Goal: Check status: Verify the current state of an ongoing process or item

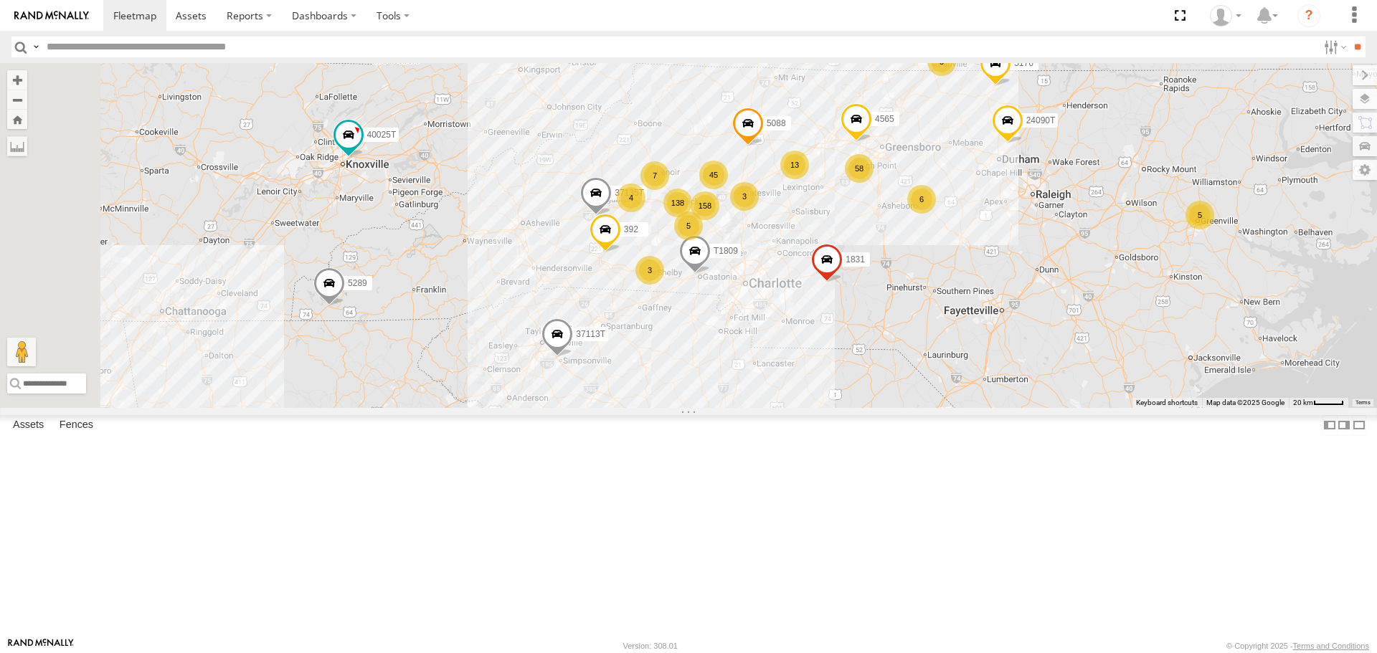
drag, startPoint x: 501, startPoint y: 372, endPoint x: 723, endPoint y: 359, distance: 222.0
click at [723, 360] on div "1831 37135T 392 T1809 5088 4565 24090T 37113T 5176 158 58 4 138 5 3 45 5 7 6 13…" at bounding box center [688, 235] width 1377 height 344
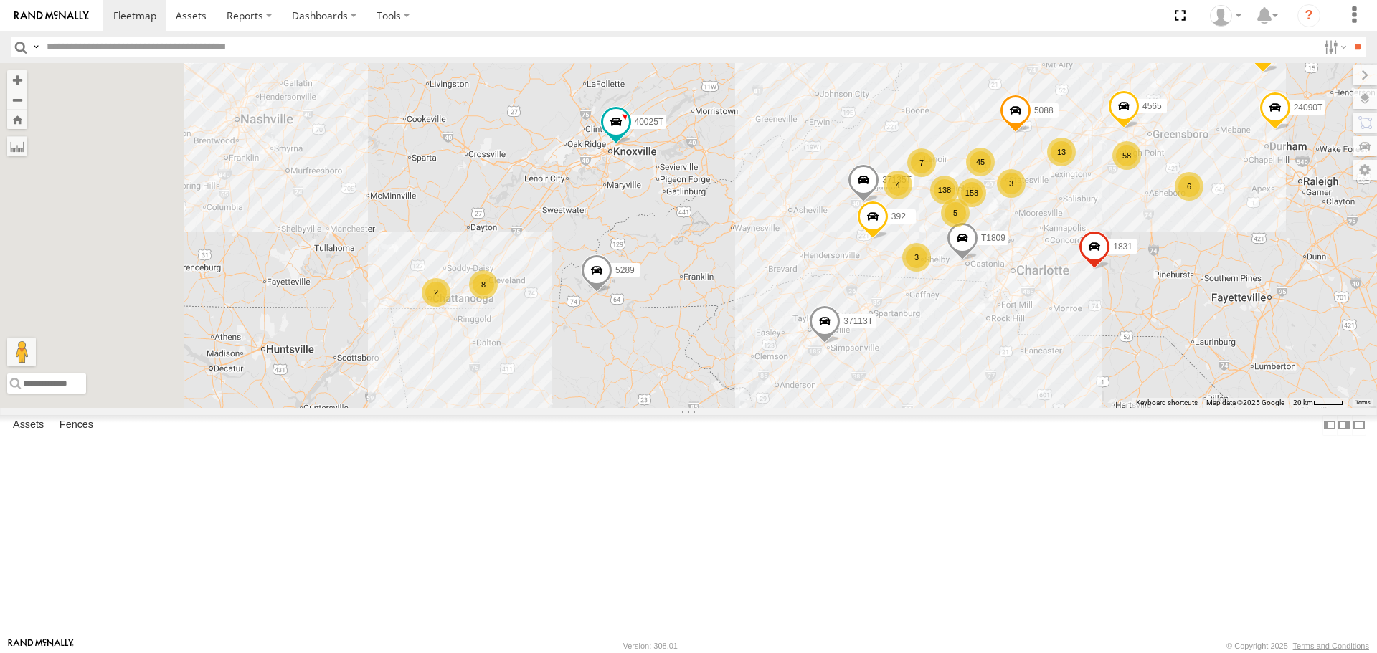
drag, startPoint x: 544, startPoint y: 359, endPoint x: 764, endPoint y: 342, distance: 221.5
click at [764, 342] on div "1831 37135T 392 T1809 5088 4565 24090T 37113T 5176 158 58 4 138 5 3 45 5 7 6 13…" at bounding box center [688, 235] width 1377 height 344
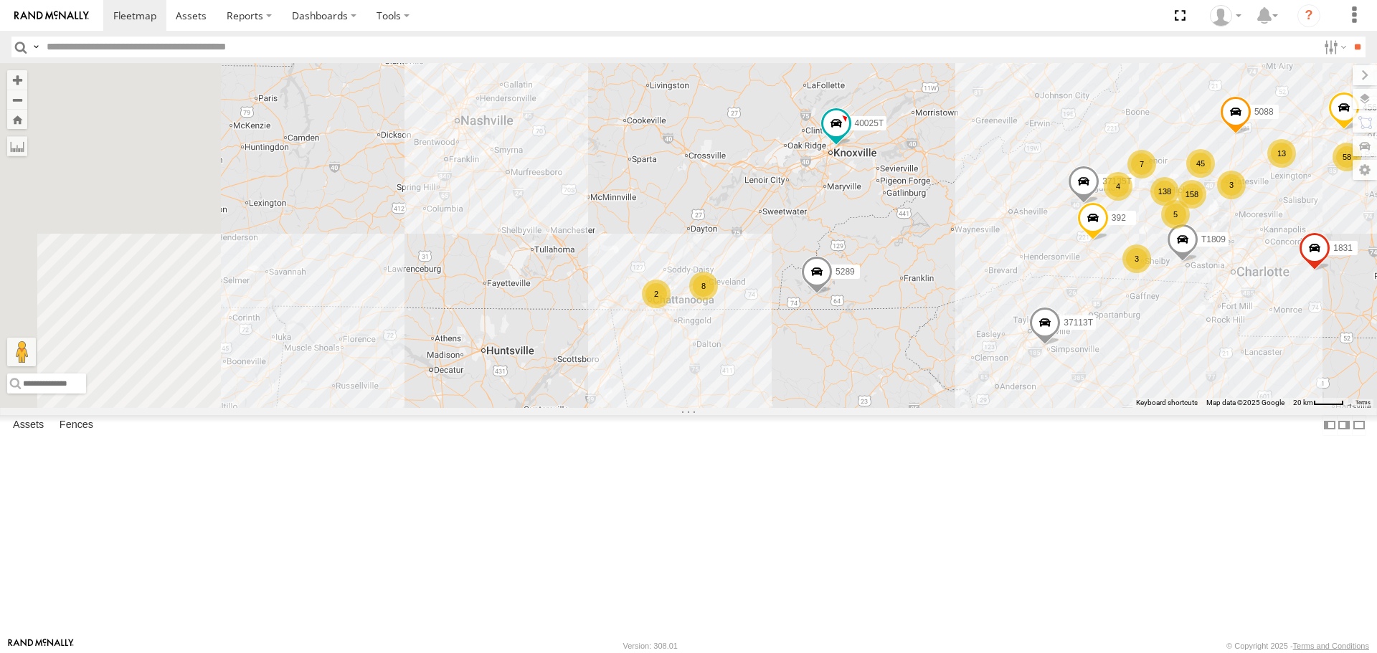
drag, startPoint x: 554, startPoint y: 347, endPoint x: 799, endPoint y: 352, distance: 245.3
click at [799, 352] on div "1831 37135T 392 T1809 5088 4565 24090T 37113T 5176 158 58 4 138 5 3 45 5 7 6 13…" at bounding box center [688, 235] width 1377 height 344
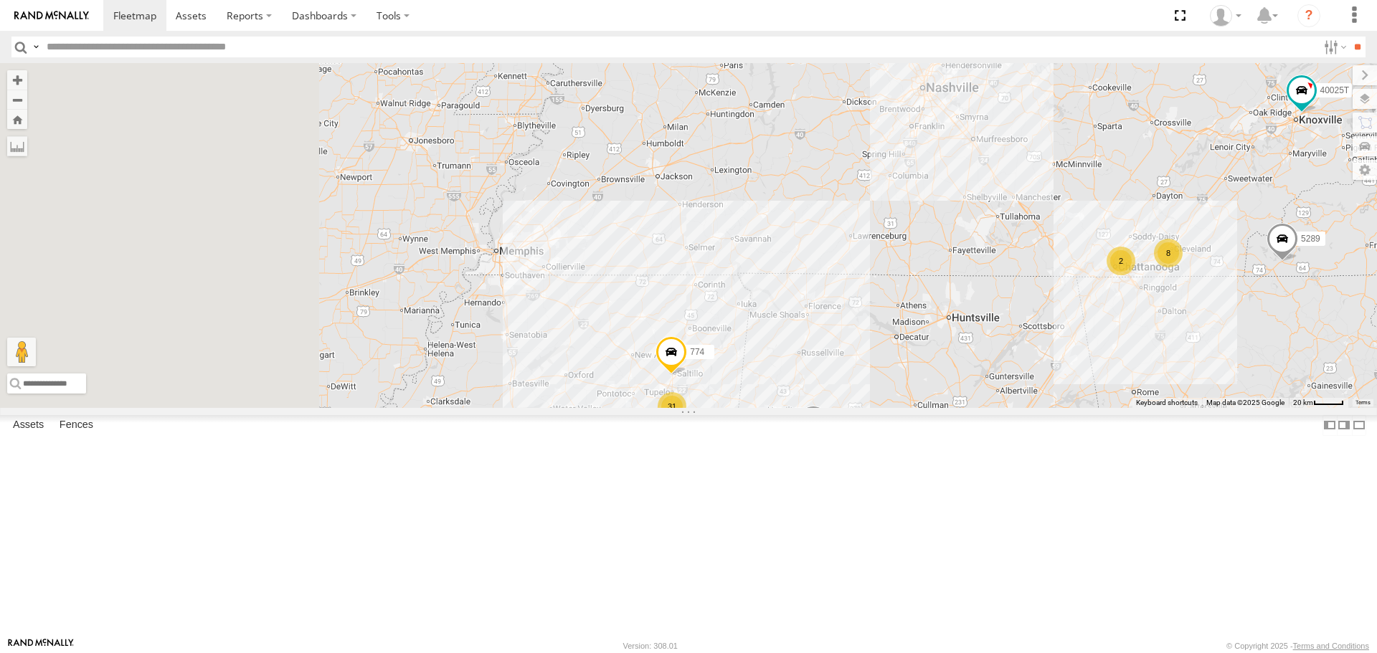
drag, startPoint x: 523, startPoint y: 347, endPoint x: 791, endPoint y: 318, distance: 269.1
click at [822, 308] on div "1831 37135T 392 T1809 5088 4565 24090T 37113T 5176 158 58 4 138 5 3 45 5 7 6 13…" at bounding box center [688, 235] width 1377 height 344
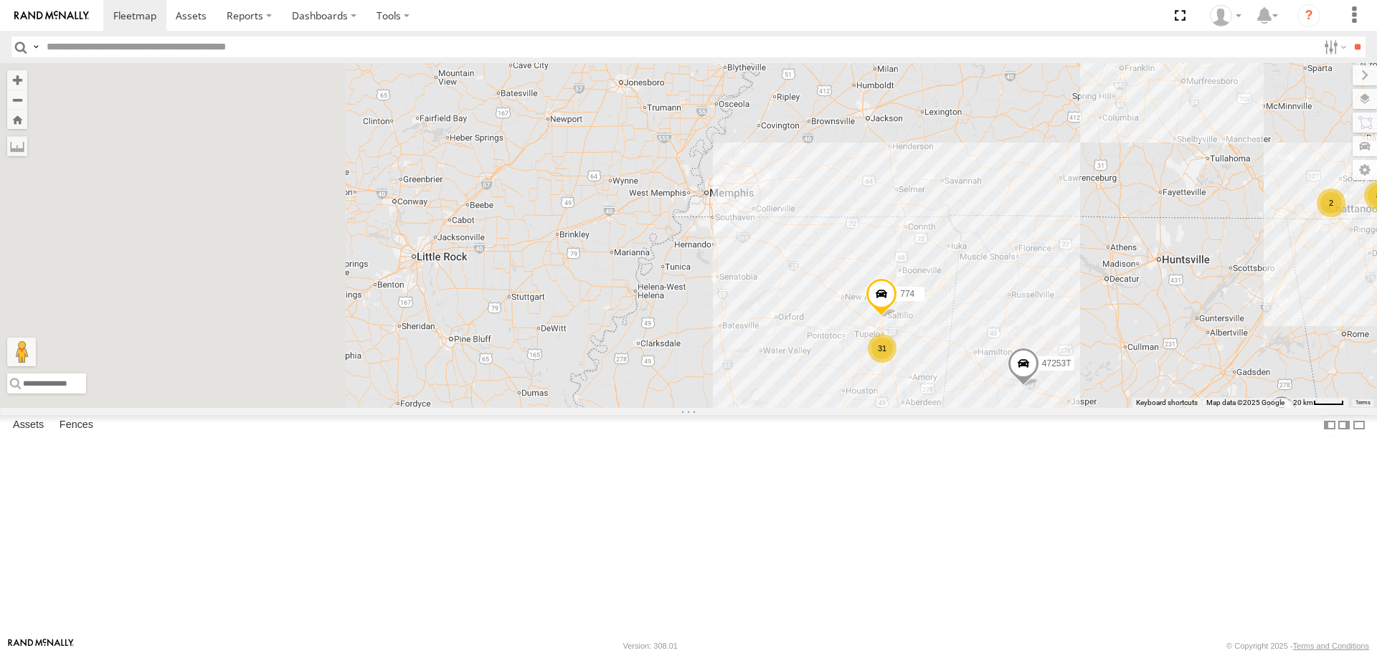
drag, startPoint x: 581, startPoint y: 325, endPoint x: 863, endPoint y: 252, distance: 291.0
click at [863, 252] on div "1831 37135T 392 T1809 5088 4565 24090T 37113T 5176 158 58 4 138 5 3 45 5 7 6 13…" at bounding box center [688, 235] width 1377 height 344
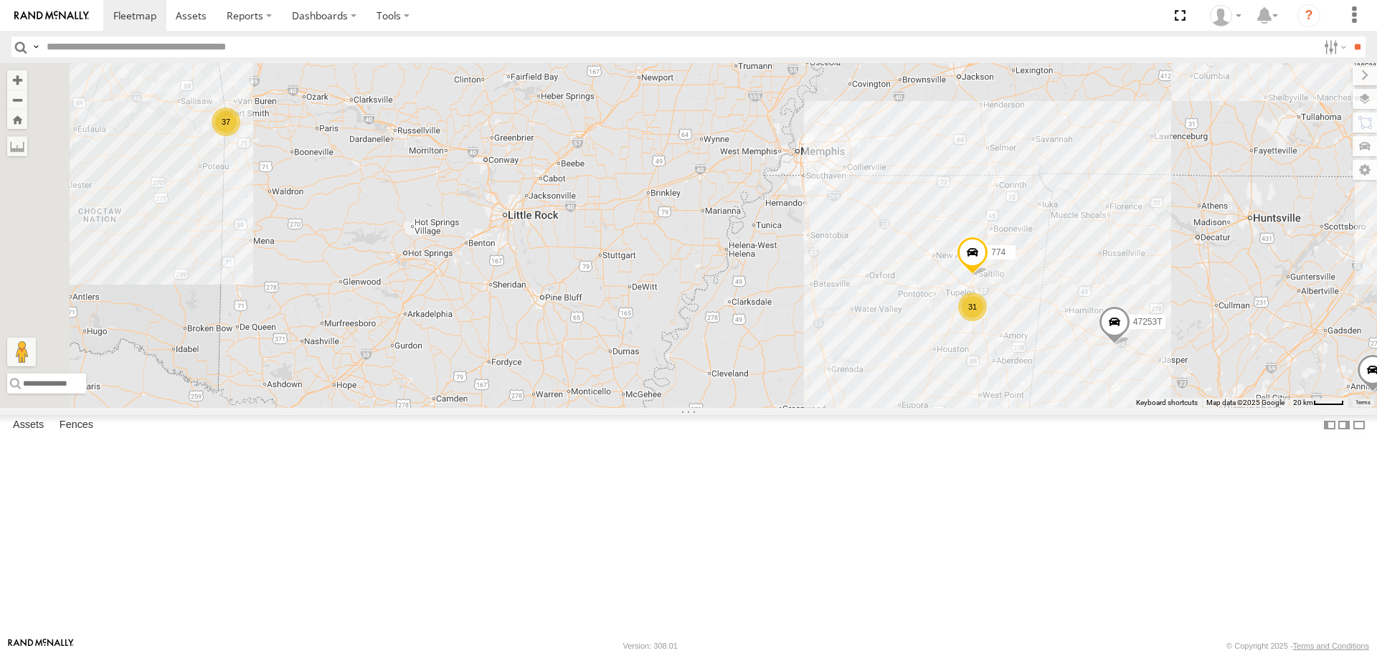
drag, startPoint x: 621, startPoint y: 281, endPoint x: 653, endPoint y: 220, distance: 69.0
click at [653, 220] on div "1831 37135T 392 T1809 5088 4565 24090T 37113T 5176 158 58 4 138 5 3 45 5 7 6 13…" at bounding box center [688, 235] width 1377 height 344
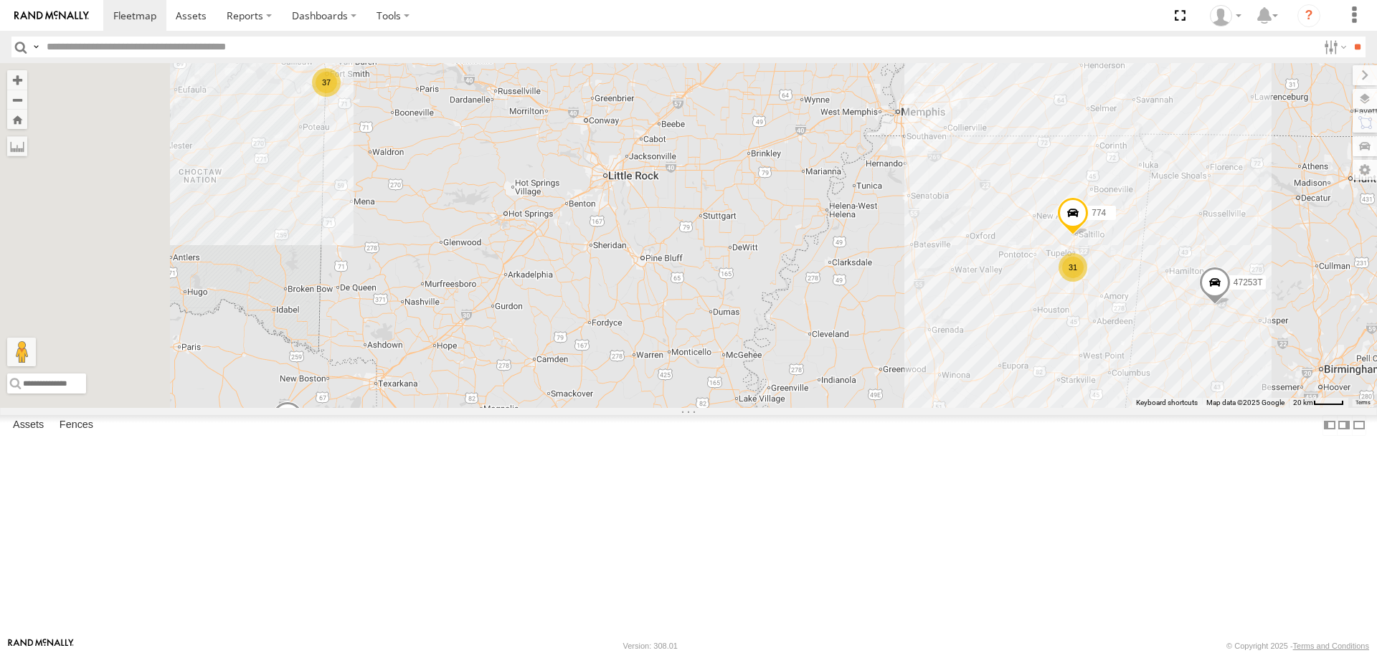
drag, startPoint x: 530, startPoint y: 245, endPoint x: 767, endPoint y: 323, distance: 249.2
click at [771, 324] on div "1831 37135T 392 T1809 5088 4565 24090T 37113T 5176 158 58 4 138 5 3 45 5 7 6 13…" at bounding box center [688, 235] width 1377 height 344
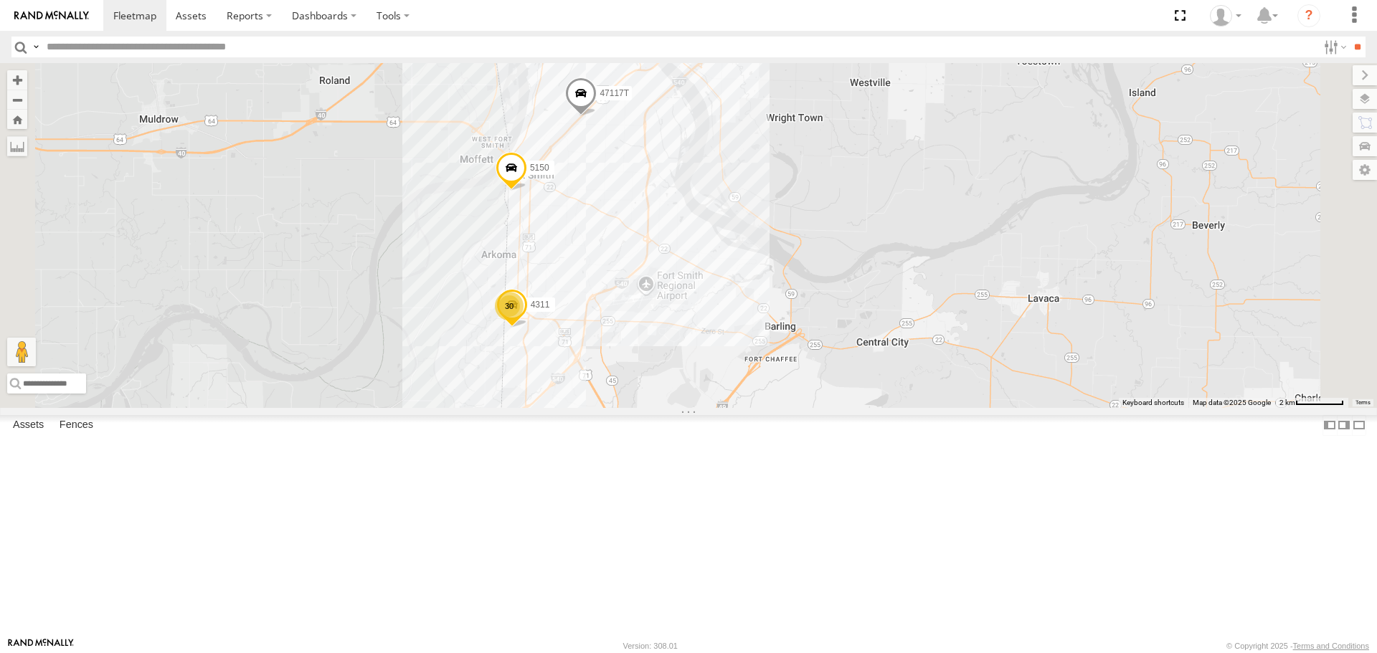
drag, startPoint x: 826, startPoint y: 242, endPoint x: 766, endPoint y: 328, distance: 104.5
click at [769, 332] on div "1831 37135T 392 T1809 5088 4565 24090T 37113T 5176 5289 40027T 40025T 40020T 77…" at bounding box center [688, 235] width 1377 height 344
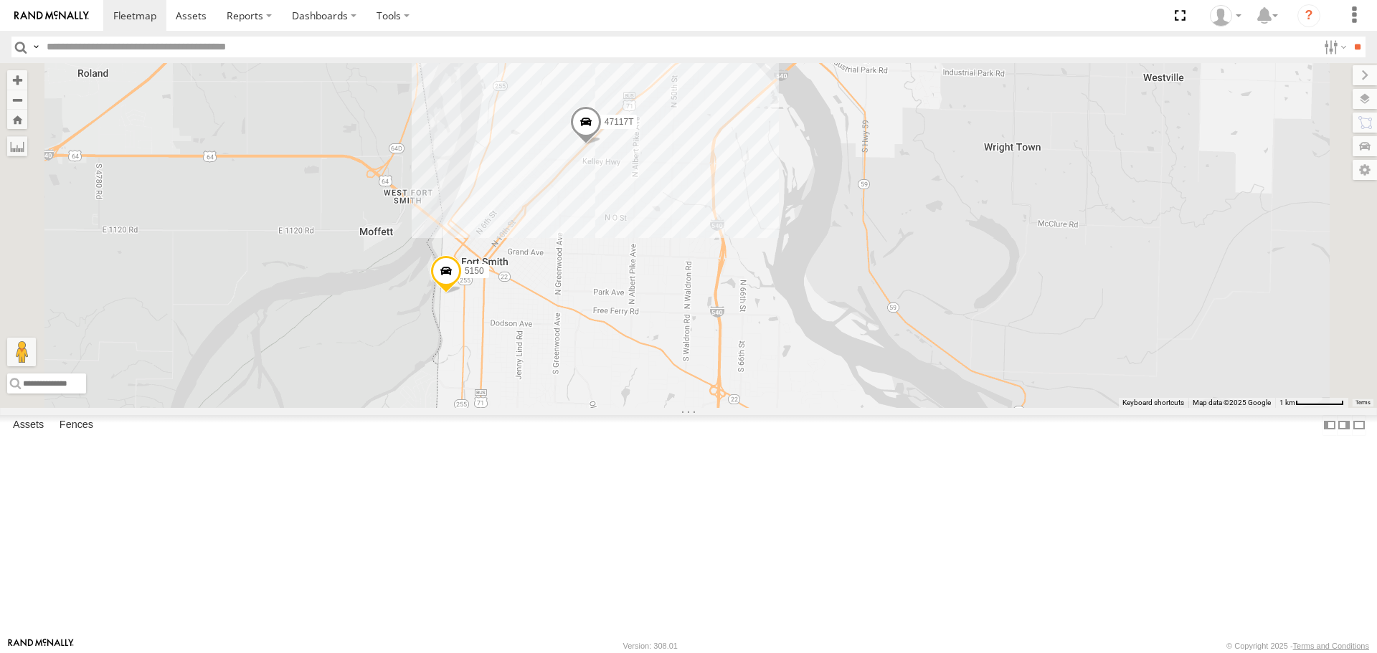
drag, startPoint x: 782, startPoint y: 381, endPoint x: 800, endPoint y: 311, distance: 71.8
click at [800, 311] on div "1831 37135T 392 T1809 5088 4565 24090T 37113T 5176 5289 40027T 40025T 40020T 77…" at bounding box center [688, 235] width 1377 height 344
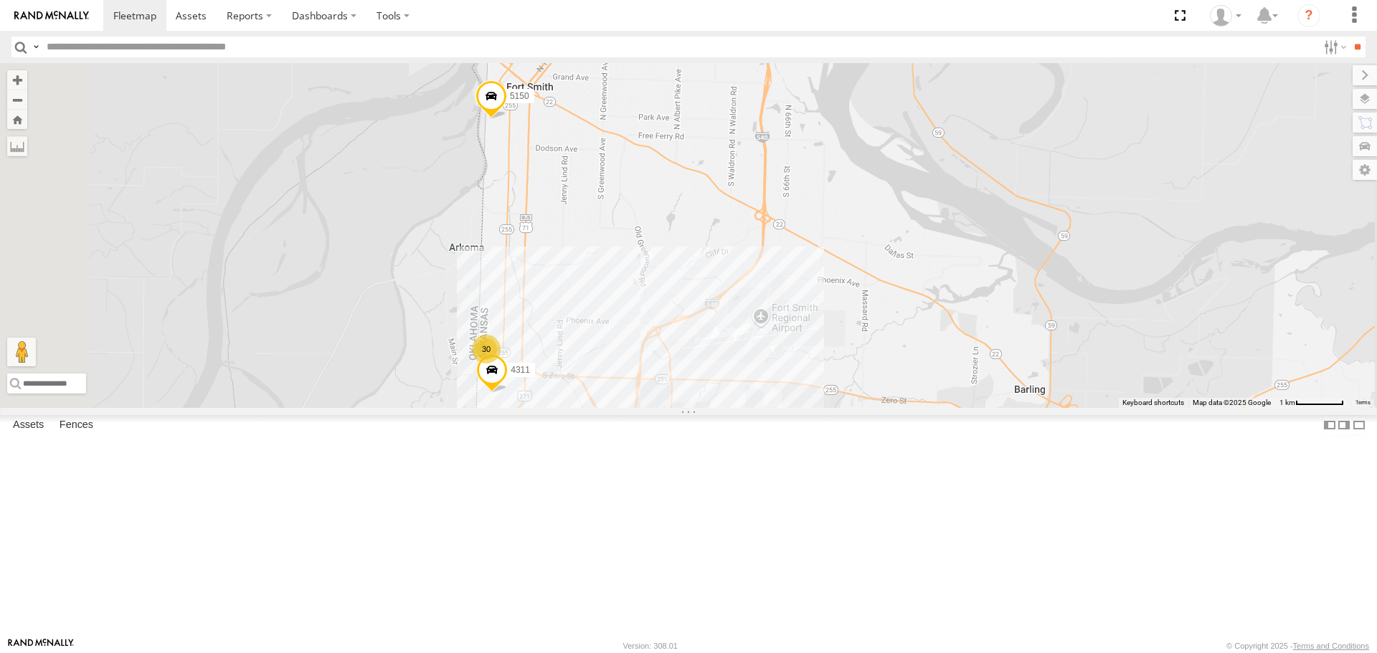
drag, startPoint x: 755, startPoint y: 387, endPoint x: 758, endPoint y: 331, distance: 56.0
click at [758, 331] on div "1831 37135T 392 T1809 5088 4565 24090T 37113T 5176 5289 40027T 40025T 40020T 77…" at bounding box center [688, 235] width 1377 height 344
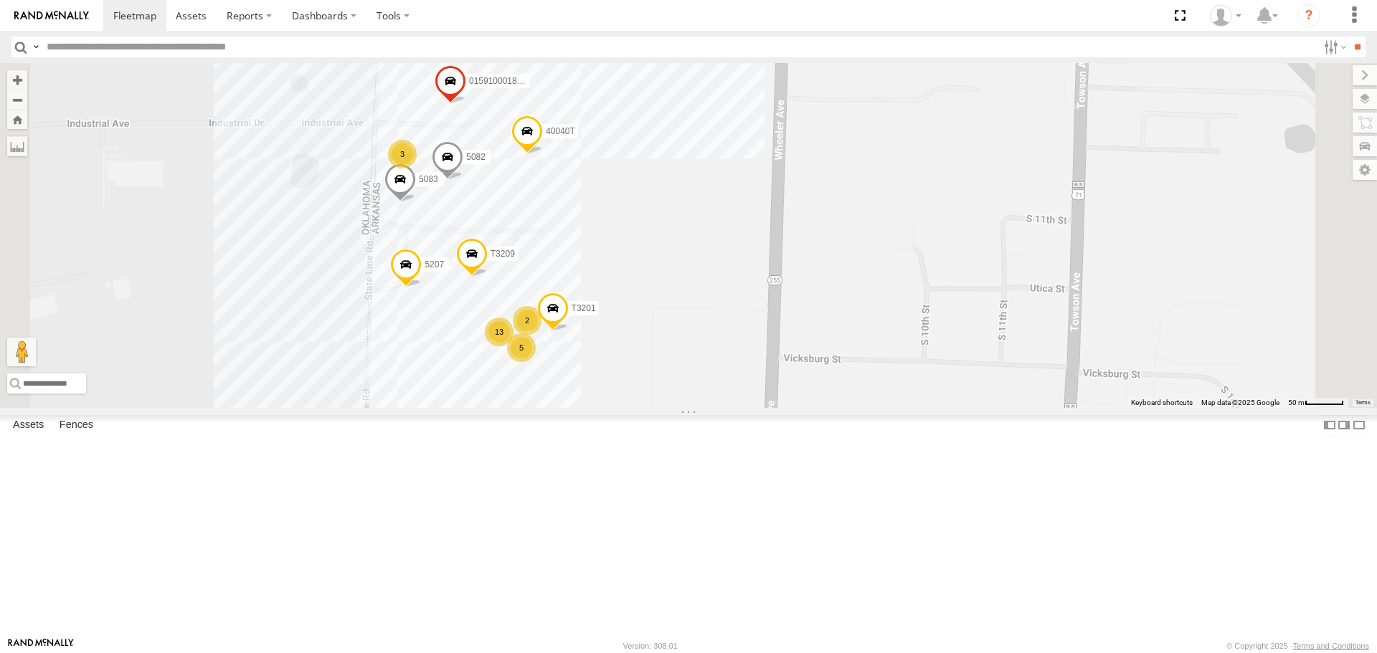
click at [758, 311] on div "1831 37135T 392 T1809 5088 4565 24090T 37113T 5176 5289 40027T 40025T 40020T 77…" at bounding box center [688, 235] width 1377 height 344
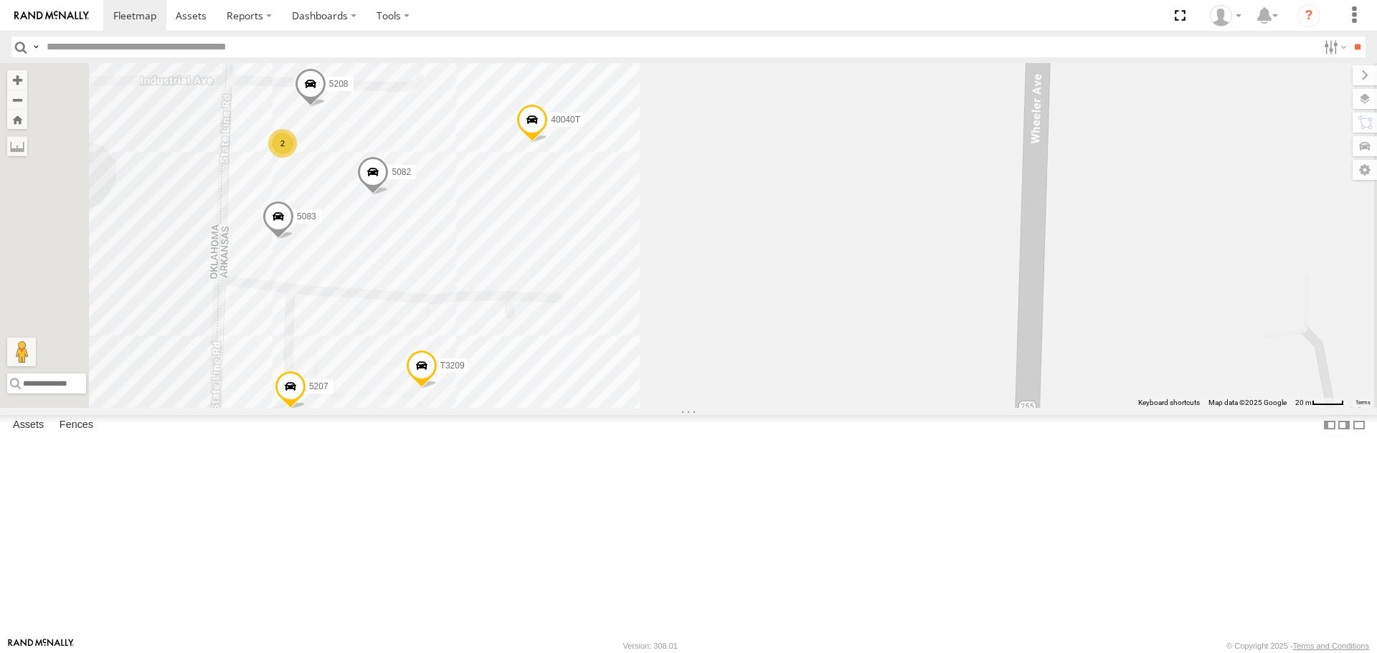
drag, startPoint x: 691, startPoint y: 314, endPoint x: 734, endPoint y: 231, distance: 93.7
click at [734, 231] on div "1831 37135T 392 T1809 5088 4565 24090T 37113T 5176 5289 40027T 40025T 40020T 77…" at bounding box center [688, 235] width 1377 height 344
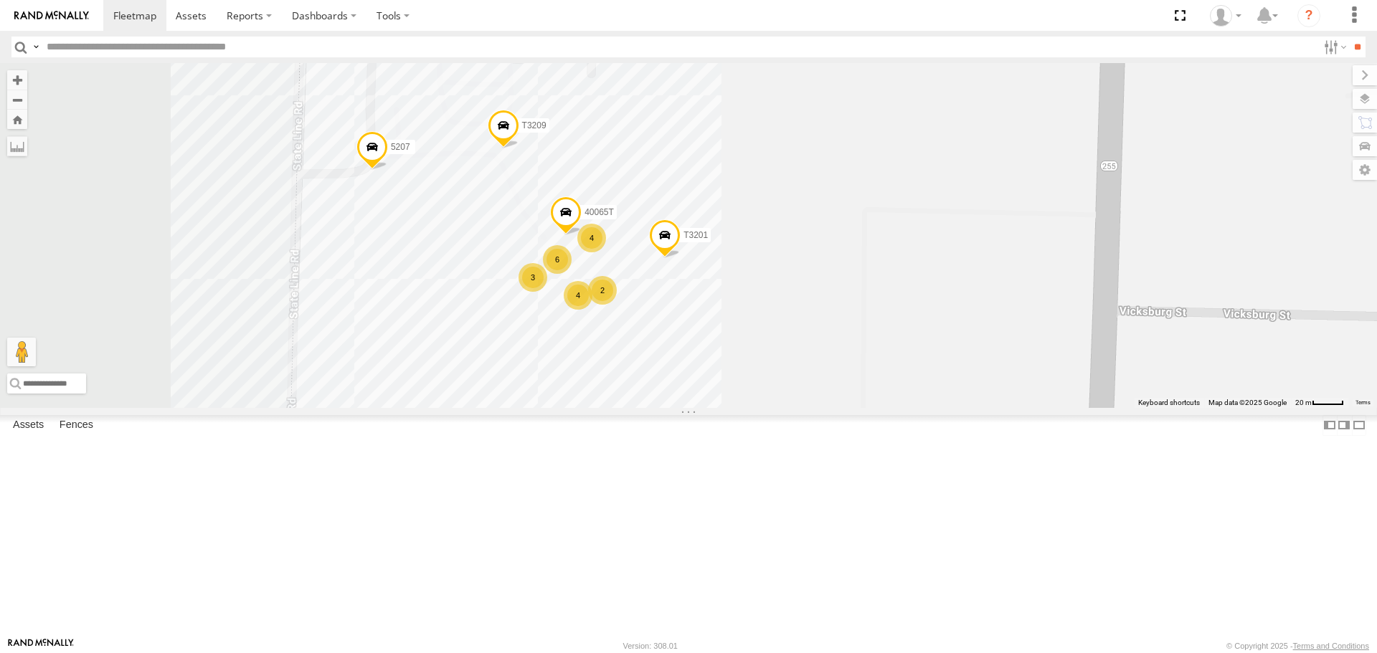
drag, startPoint x: 649, startPoint y: 382, endPoint x: 637, endPoint y: 349, distance: 35.6
click at [638, 349] on div "1831 37135T 392 T1809 5088 4565 24090T 37113T 5176 5289 40027T 40025T 40020T 77…" at bounding box center [688, 235] width 1377 height 344
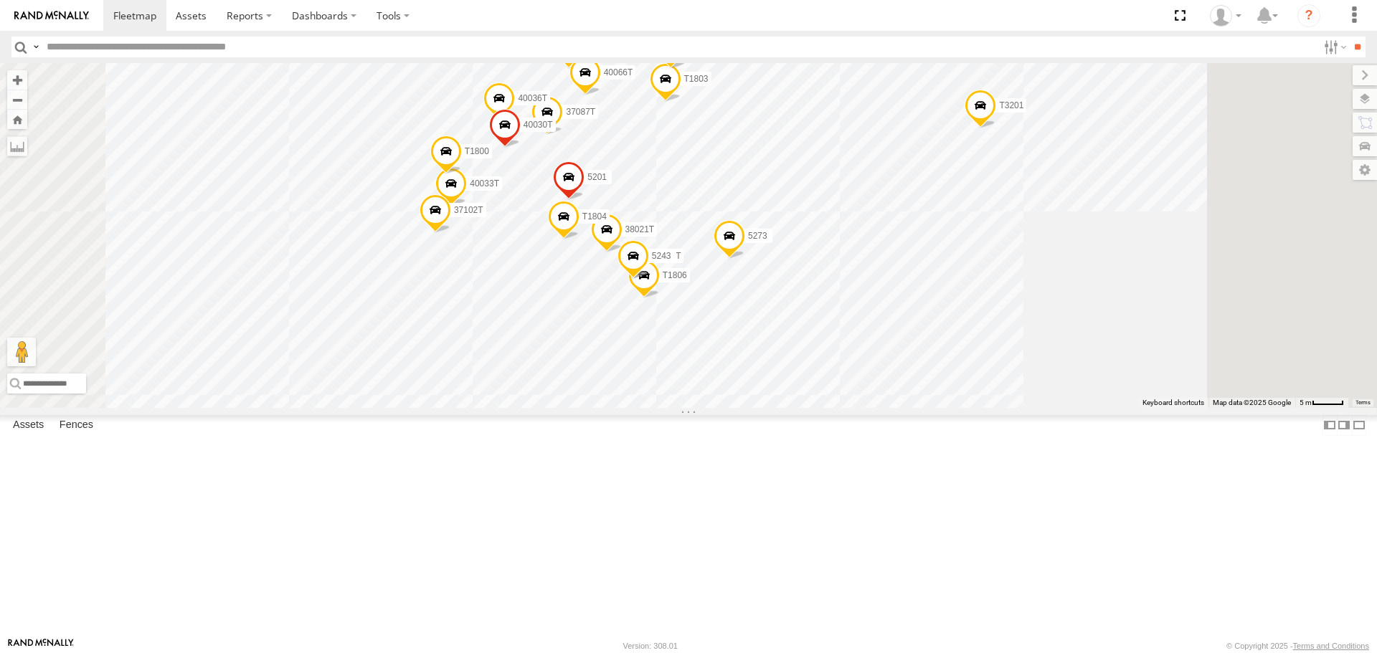
click at [451, 233] on span at bounding box center [435, 213] width 32 height 39
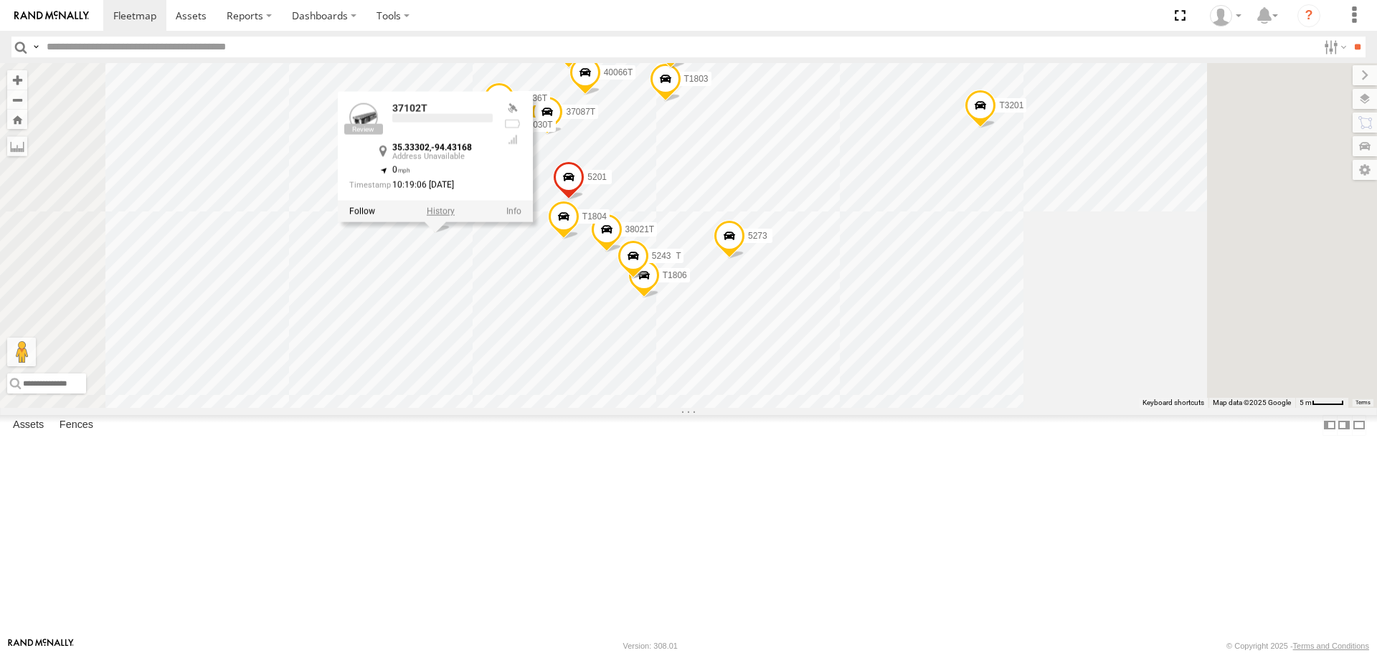
click at [455, 217] on label at bounding box center [441, 212] width 28 height 10
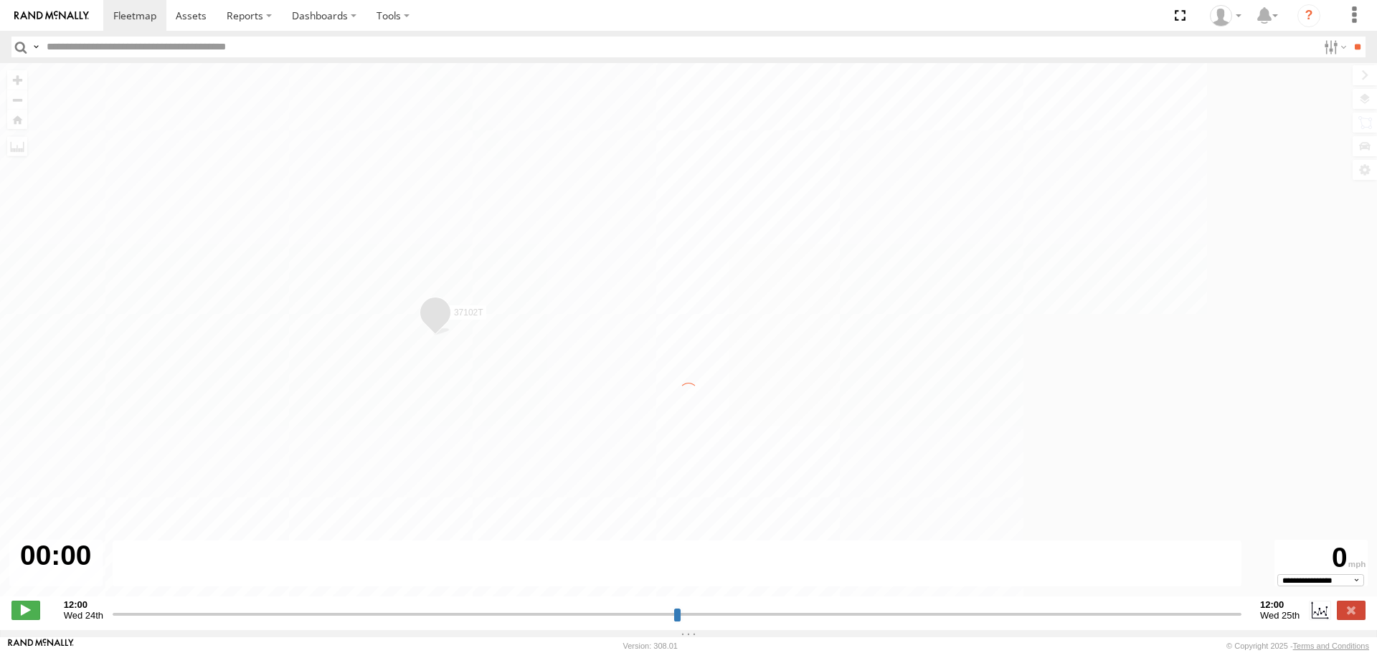
type input "**********"
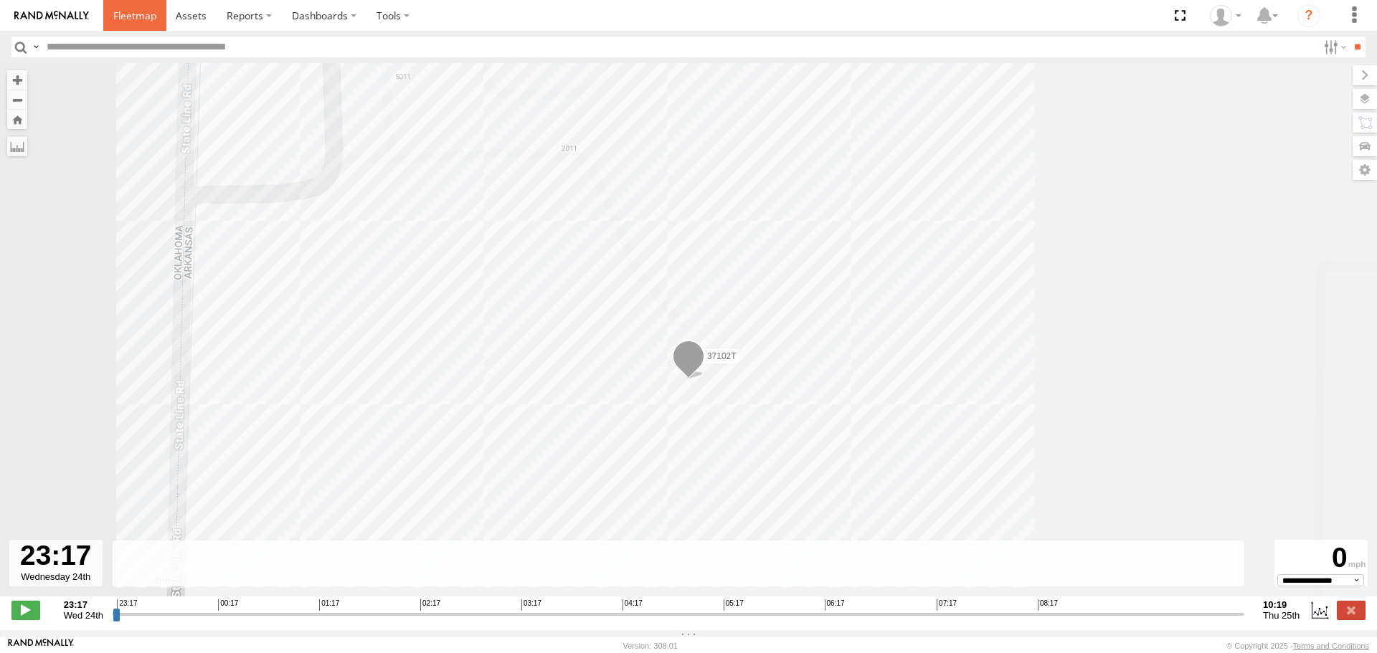
drag, startPoint x: 130, startPoint y: 14, endPoint x: 140, endPoint y: 45, distance: 32.4
click at [130, 14] on span at bounding box center [134, 16] width 43 height 14
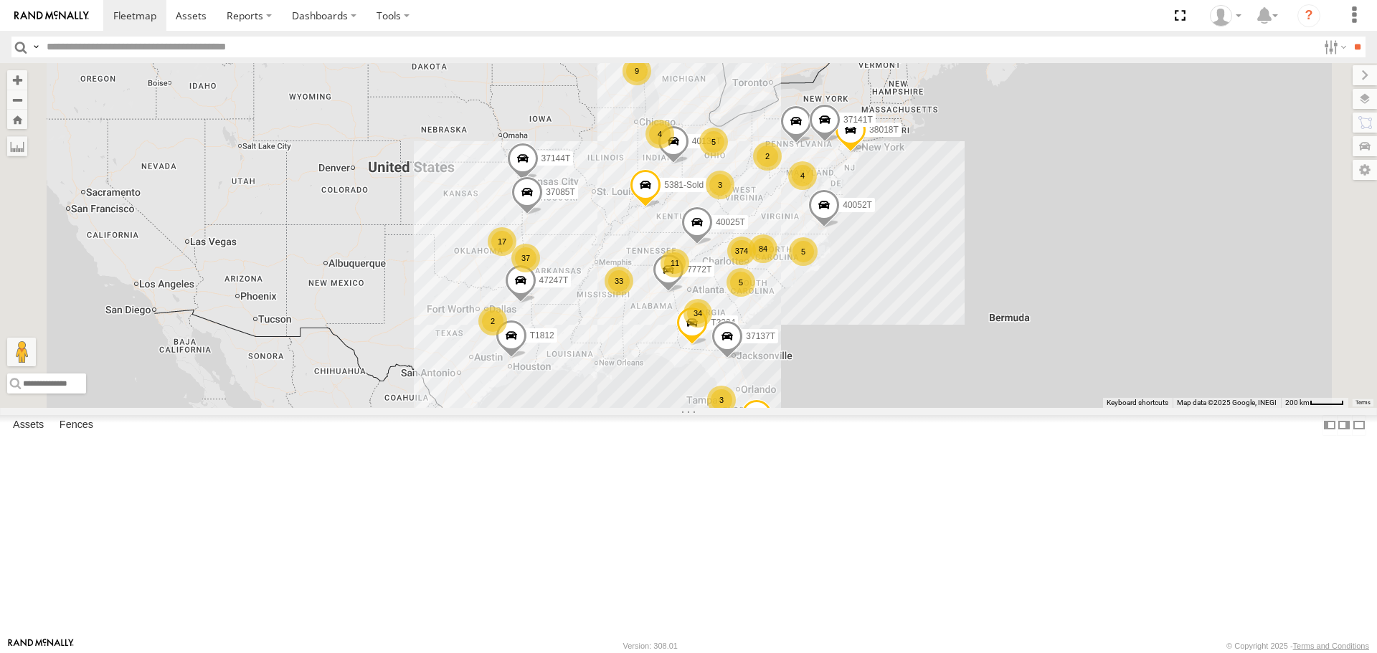
click at [0, 0] on span "Asset" at bounding box center [0, 0] width 0 height 0
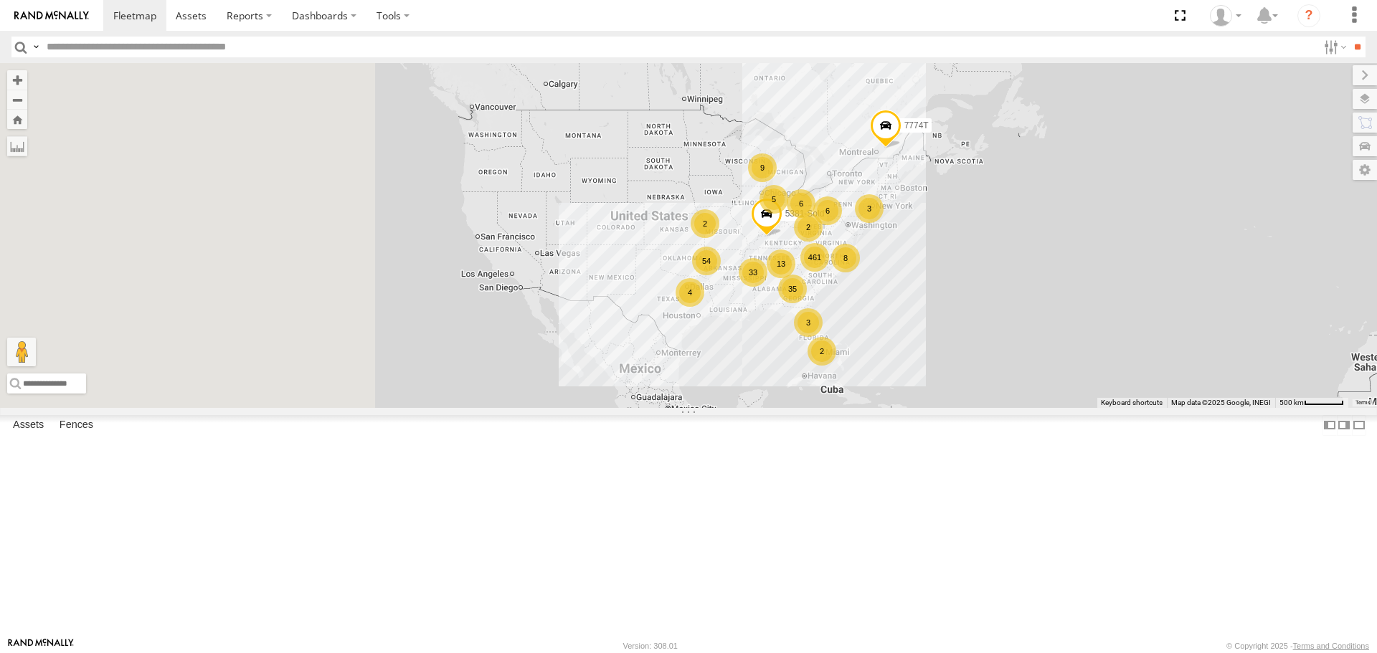
drag, startPoint x: 872, startPoint y: 409, endPoint x: 1125, endPoint y: 387, distance: 254.1
click at [1133, 392] on div "461 35 33 54 13 9 8 4 6 6 2 2 5 3 3 2 5381-Sold 7774T" at bounding box center [688, 235] width 1377 height 344
